Goal: Use online tool/utility: Utilize a website feature to perform a specific function

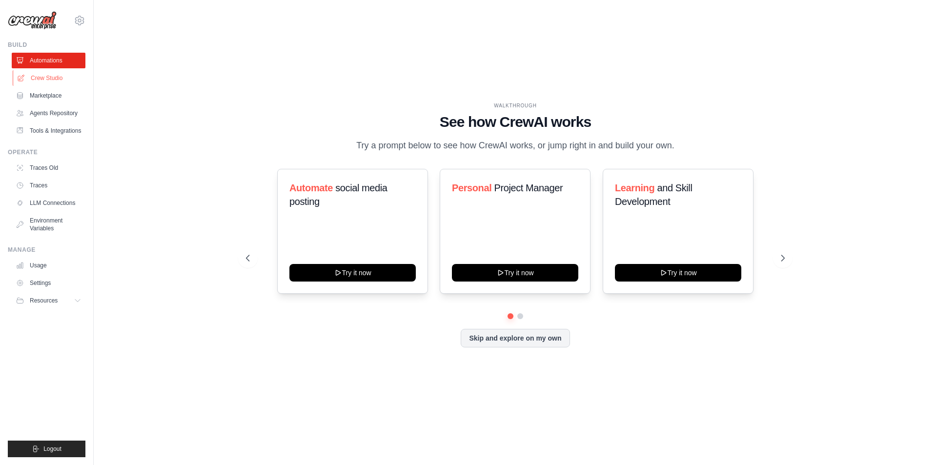
click at [69, 78] on link "Crew Studio" at bounding box center [50, 78] width 74 height 16
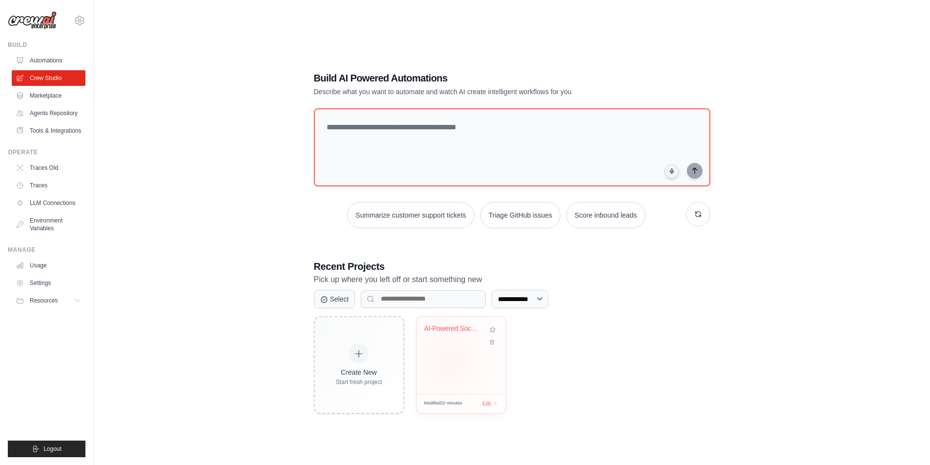
click at [472, 368] on div "AI-Powered Social Media Content & I..." at bounding box center [460, 355] width 89 height 77
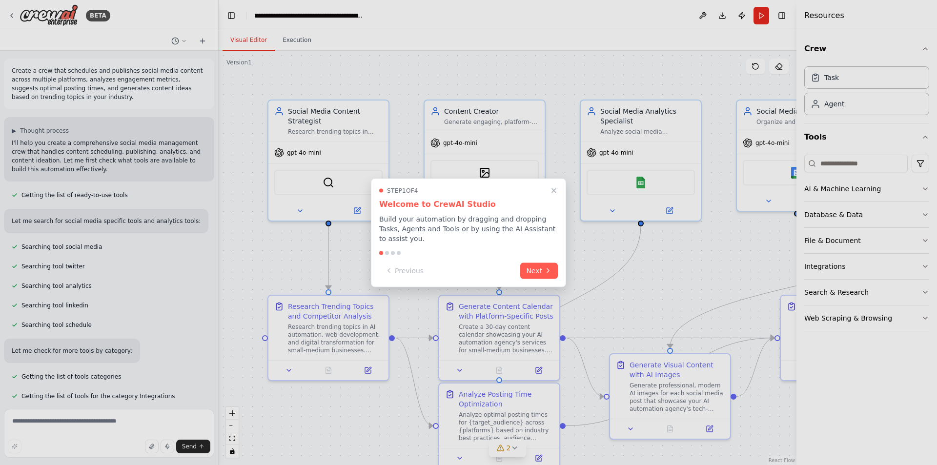
scroll to position [4564, 0]
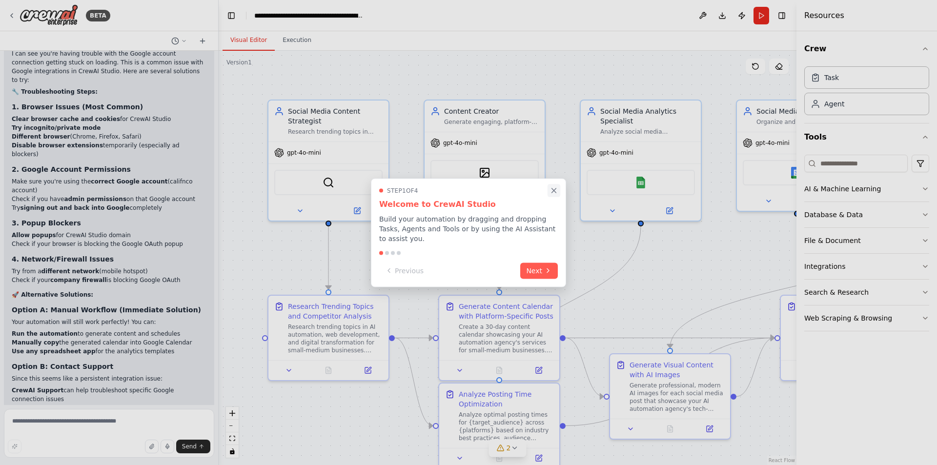
click at [555, 193] on icon "Close walkthrough" at bounding box center [554, 190] width 4 height 4
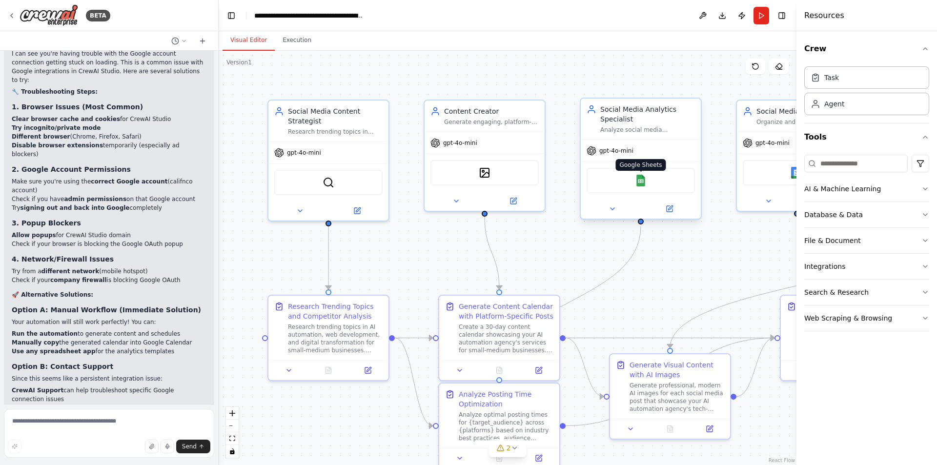
click at [644, 183] on img at bounding box center [641, 181] width 12 height 12
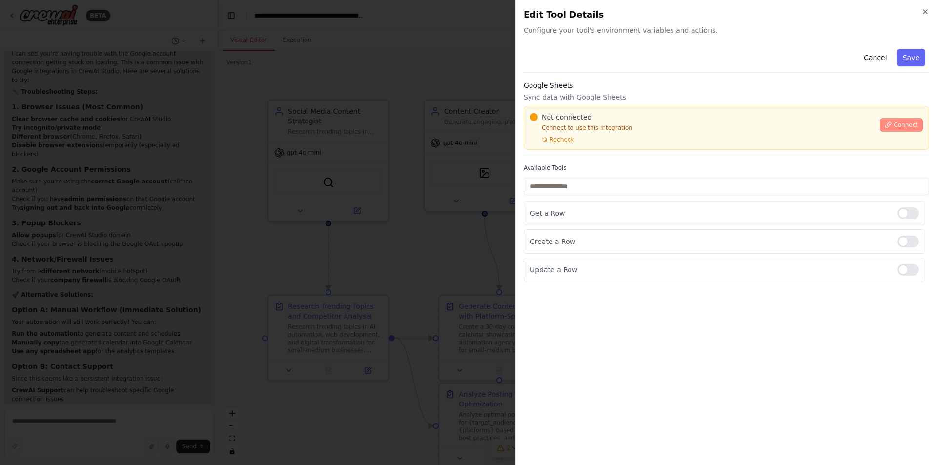
click at [909, 122] on span "Connect" at bounding box center [906, 125] width 24 height 8
